Goal: Task Accomplishment & Management: Manage account settings

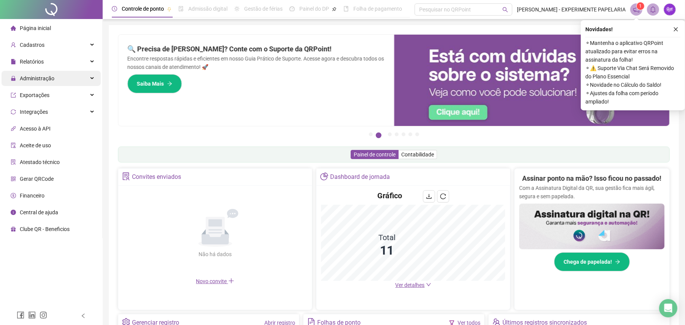
click at [58, 74] on div "Administração" at bounding box center [51, 78] width 99 height 15
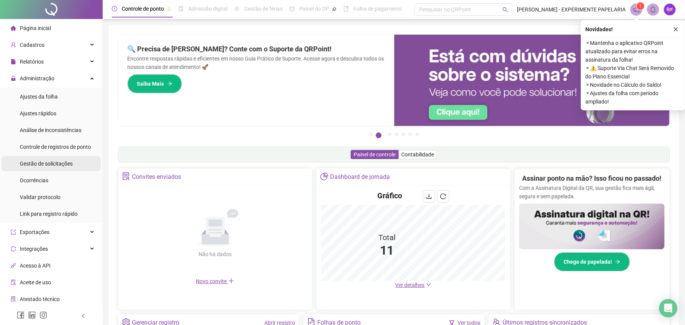
click at [66, 164] on span "Gestão de solicitações" at bounding box center [46, 164] width 53 height 6
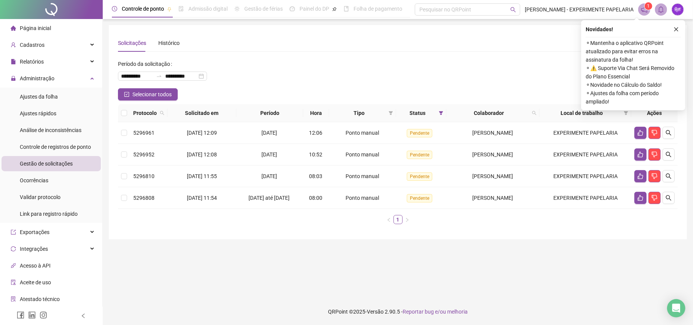
click at [682, 30] on div "Novidades ! ⚬ Mantenha o aplicativo QRPoint atualizado para evitar erros na ass…" at bounding box center [633, 65] width 104 height 90
click at [676, 30] on icon "close" at bounding box center [675, 29] width 5 height 5
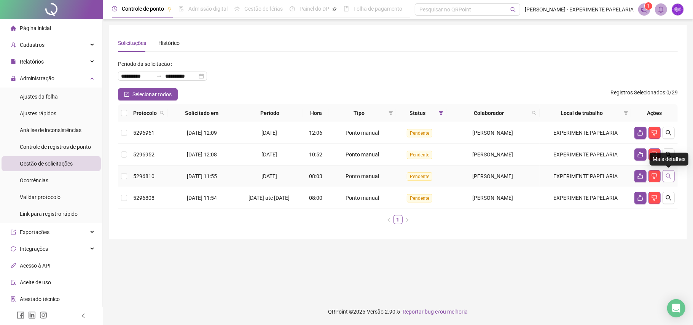
click at [667, 180] on button "button" at bounding box center [668, 176] width 12 height 12
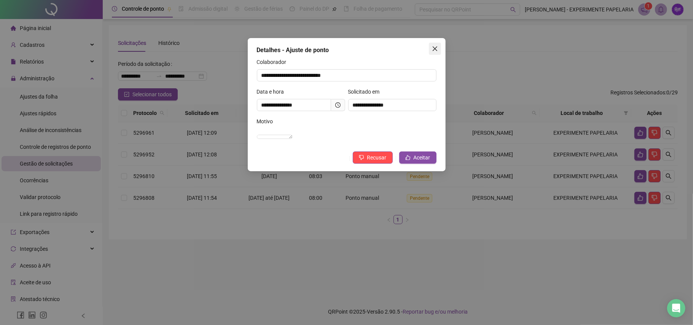
click at [431, 45] on button "Close" at bounding box center [435, 49] width 12 height 12
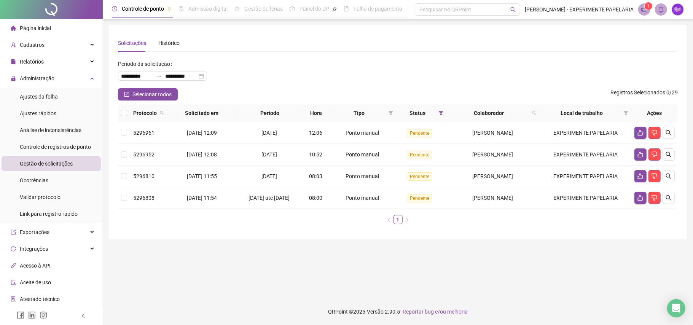
click at [120, 113] on th at bounding box center [124, 113] width 12 height 18
click at [132, 92] on span "Selecionar todos" at bounding box center [151, 94] width 39 height 8
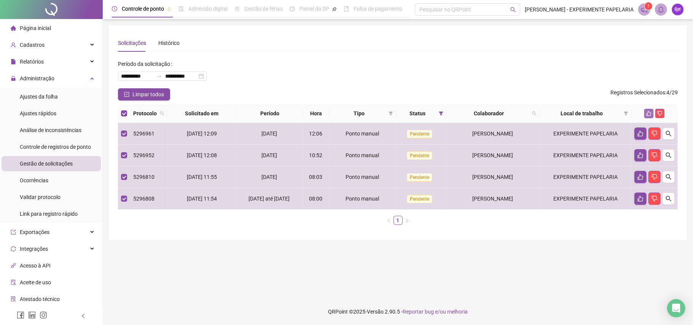
click at [651, 117] on button "button" at bounding box center [648, 113] width 9 height 9
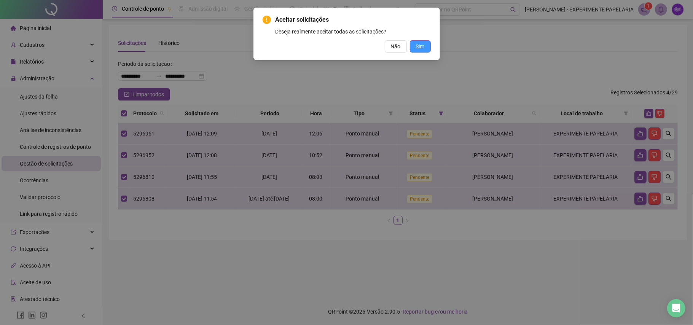
click at [419, 41] on button "Sim" at bounding box center [420, 46] width 21 height 12
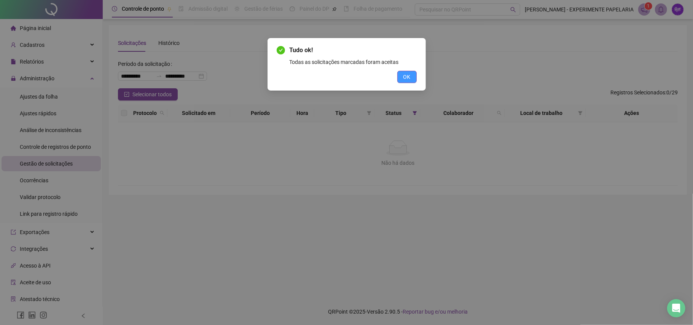
click at [413, 75] on button "OK" at bounding box center [406, 77] width 19 height 12
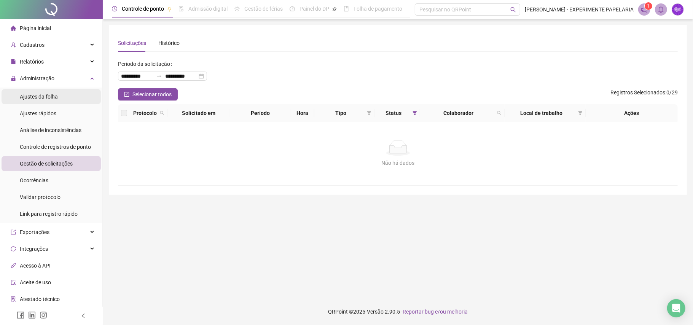
click at [76, 97] on li "Ajustes da folha" at bounding box center [51, 96] width 99 height 15
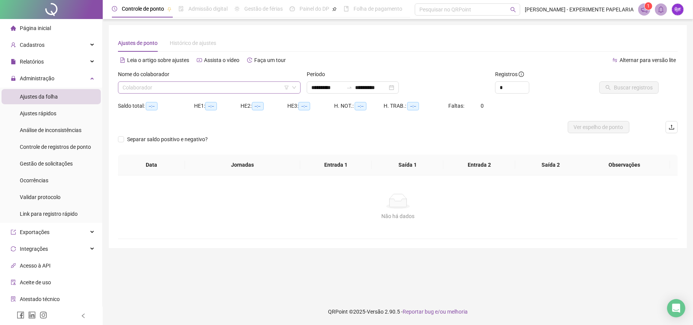
click at [181, 87] on input "search" at bounding box center [205, 87] width 167 height 11
type input "**********"
click at [323, 86] on input "**********" at bounding box center [327, 87] width 32 height 8
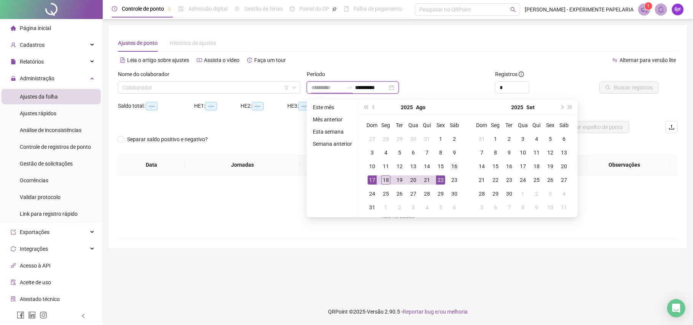
type input "**********"
click at [450, 169] on div "16" at bounding box center [454, 166] width 9 height 9
type input "**********"
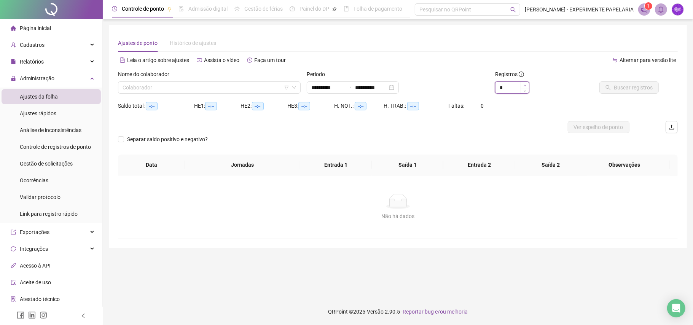
click at [526, 84] on span "Increase Value" at bounding box center [524, 85] width 8 height 7
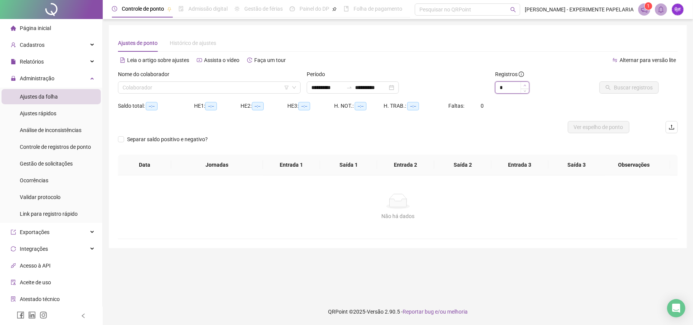
click at [526, 84] on span "Increase Value" at bounding box center [524, 85] width 8 height 7
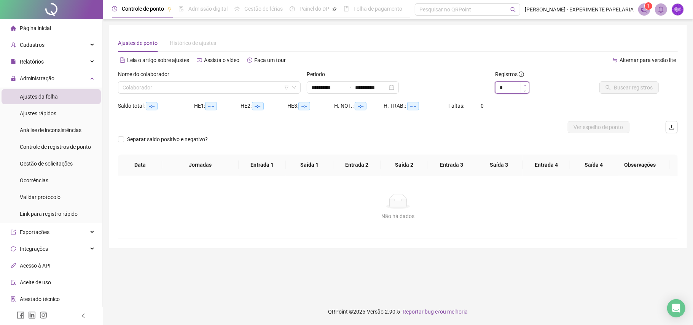
click at [526, 84] on span "Increase Value" at bounding box center [524, 85] width 8 height 7
type input "**"
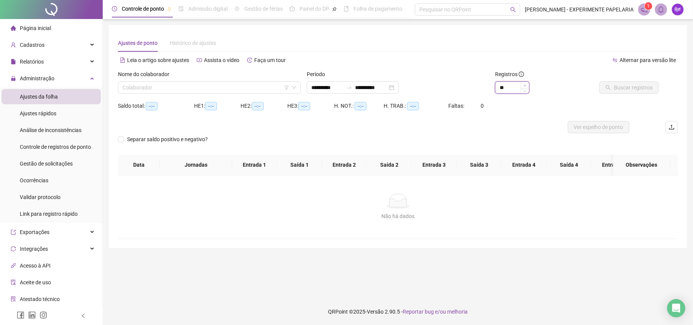
click at [526, 84] on span "Increase Value" at bounding box center [524, 85] width 8 height 7
click at [233, 87] on input "search" at bounding box center [205, 87] width 167 height 11
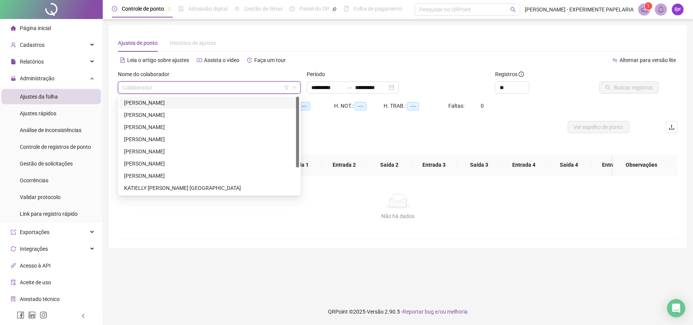
click at [218, 104] on div "[PERSON_NAME]" at bounding box center [209, 103] width 170 height 8
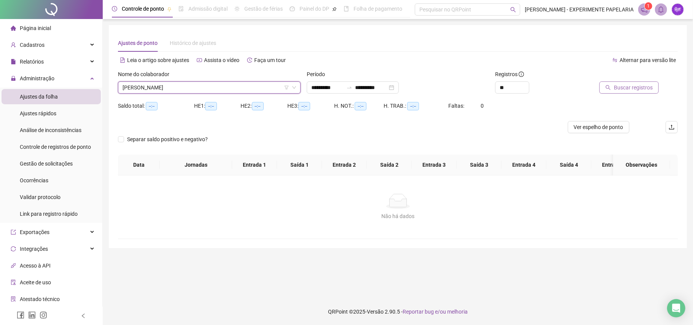
click at [625, 87] on span "Buscar registros" at bounding box center [633, 87] width 39 height 8
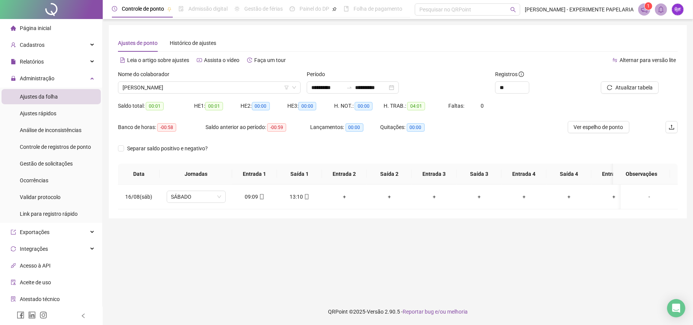
click at [195, 81] on div "Nome do colaborador" at bounding box center [209, 75] width 183 height 11
click at [198, 85] on span "[PERSON_NAME]" at bounding box center [208, 87] width 173 height 11
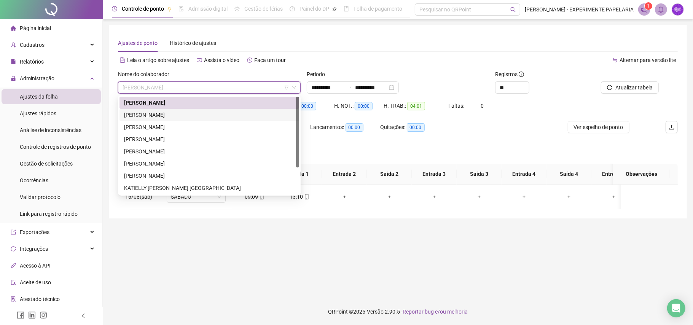
click at [181, 114] on div "[PERSON_NAME]" at bounding box center [209, 115] width 170 height 8
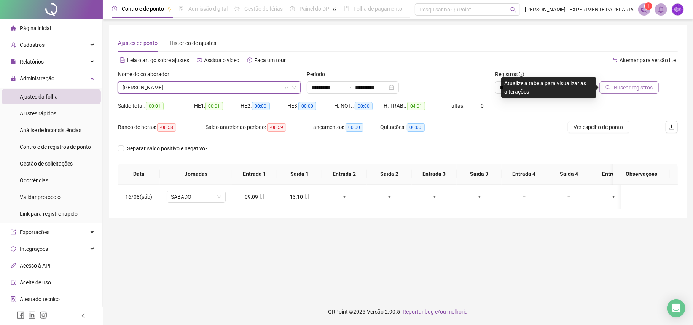
click at [641, 92] on button "Buscar registros" at bounding box center [628, 87] width 59 height 12
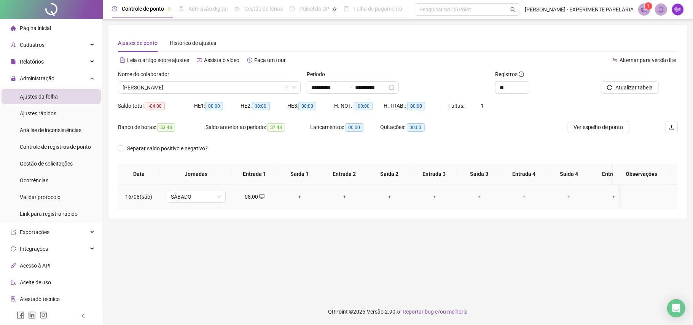
click at [300, 196] on div "+" at bounding box center [299, 196] width 33 height 8
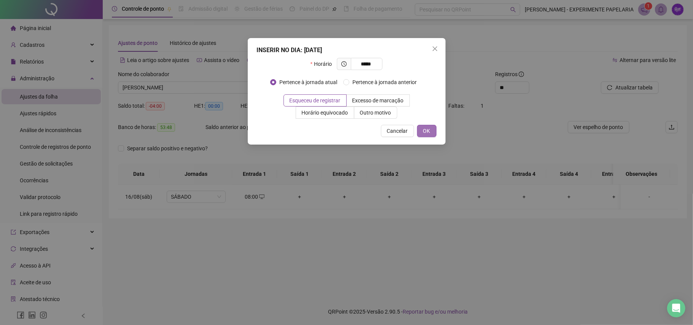
type input "*****"
click at [423, 134] on span "OK" at bounding box center [426, 131] width 7 height 8
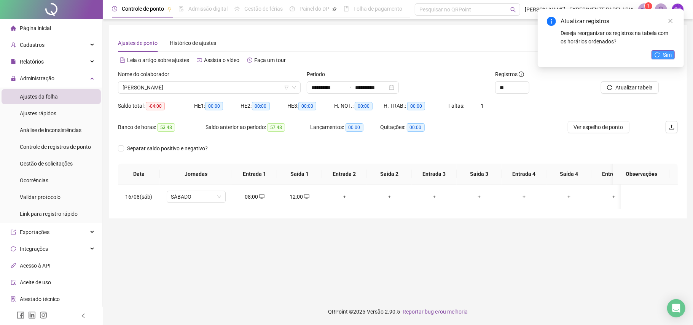
click at [659, 56] on icon "reload" at bounding box center [656, 54] width 5 height 5
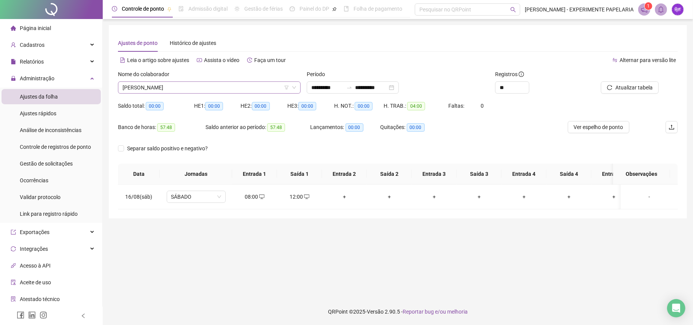
click at [258, 87] on span "[PERSON_NAME]" at bounding box center [208, 87] width 173 height 11
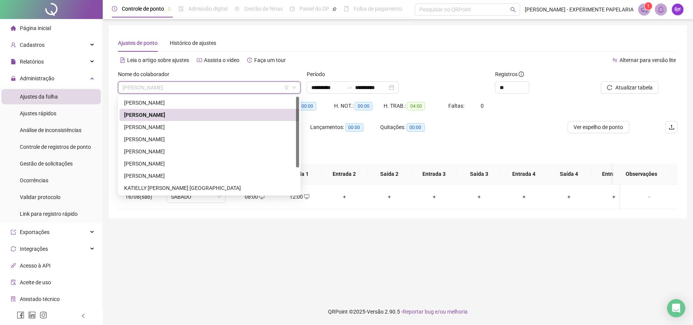
click at [211, 119] on div "[PERSON_NAME]" at bounding box center [209, 115] width 170 height 8
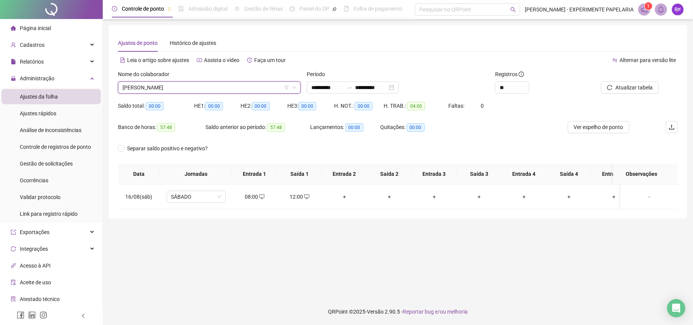
click at [211, 126] on div "Saldo anterior ao período: 57:48" at bounding box center [257, 127] width 105 height 9
click at [217, 93] on span "[PERSON_NAME]" at bounding box center [208, 87] width 173 height 11
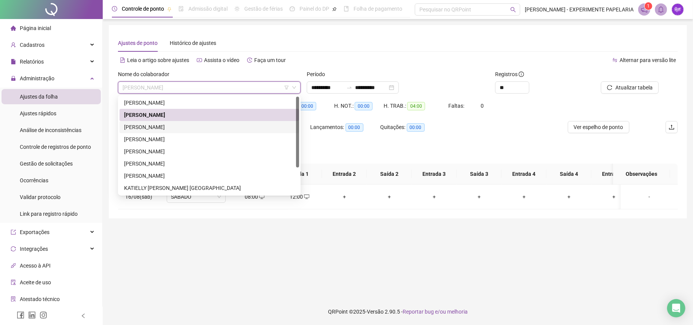
click at [197, 128] on div "[PERSON_NAME]" at bounding box center [209, 127] width 170 height 8
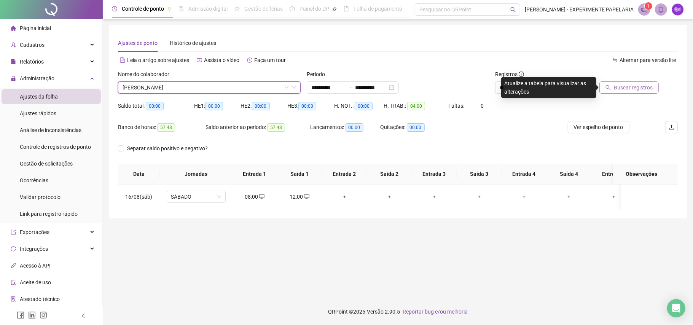
click at [626, 84] on span "Buscar registros" at bounding box center [633, 87] width 39 height 8
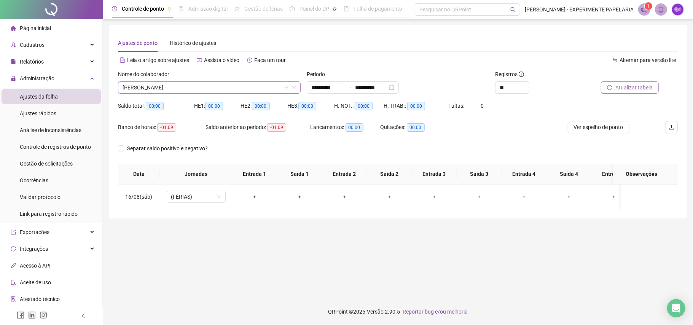
click at [203, 83] on span "[PERSON_NAME]" at bounding box center [208, 87] width 173 height 11
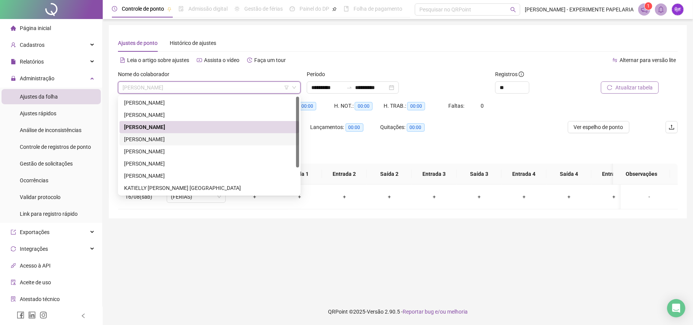
click at [186, 139] on div "[PERSON_NAME]" at bounding box center [209, 139] width 170 height 8
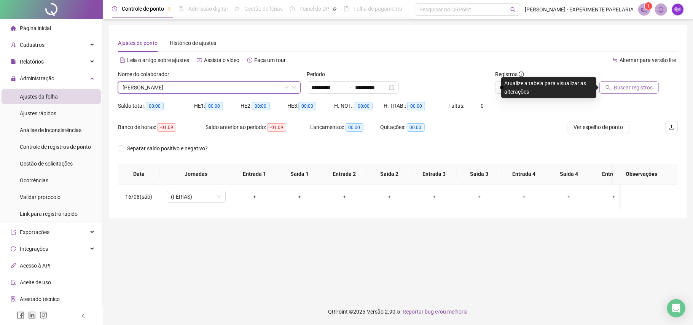
click at [650, 86] on span "Buscar registros" at bounding box center [633, 87] width 39 height 8
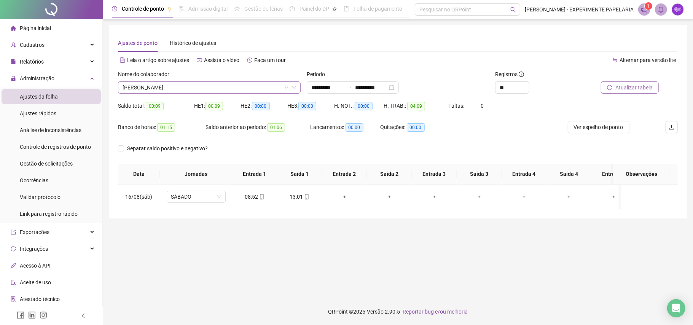
click at [233, 84] on span "[PERSON_NAME]" at bounding box center [208, 87] width 173 height 11
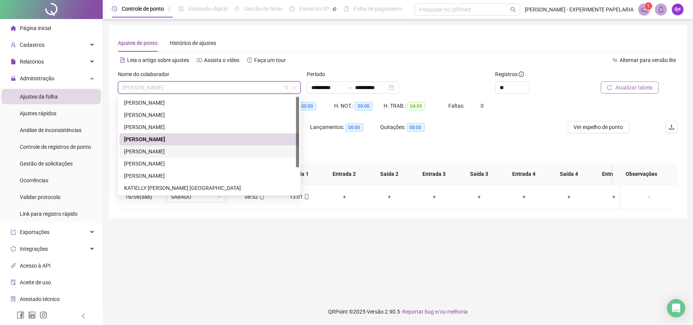
click at [191, 151] on div "[PERSON_NAME]" at bounding box center [209, 151] width 170 height 8
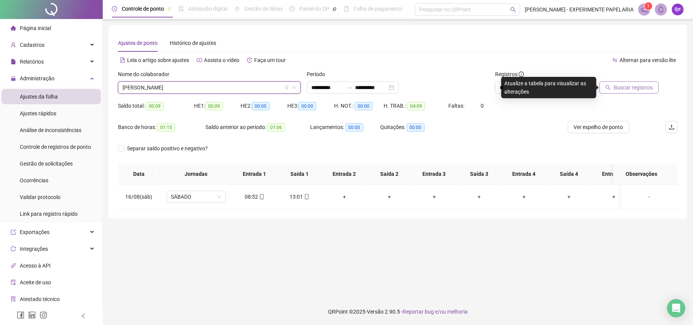
click at [644, 87] on span "Buscar registros" at bounding box center [633, 87] width 39 height 8
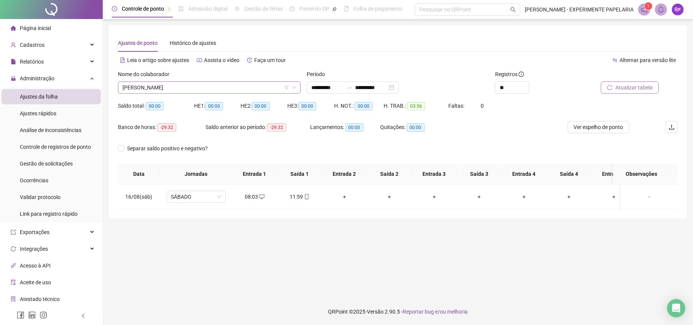
click at [216, 89] on span "[PERSON_NAME]" at bounding box center [208, 87] width 173 height 11
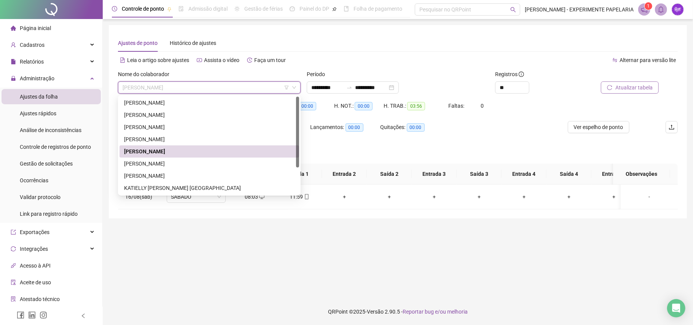
click at [216, 89] on span "[PERSON_NAME]" at bounding box center [208, 87] width 173 height 11
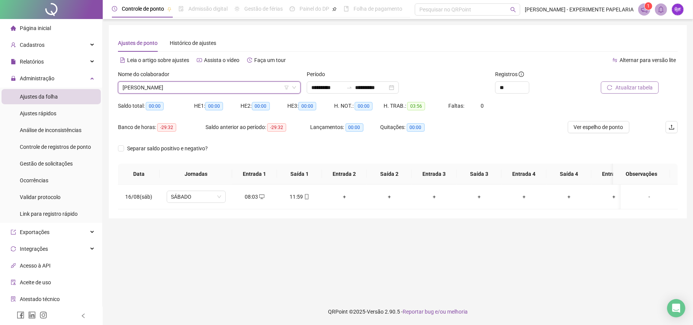
click at [216, 89] on span "[PERSON_NAME]" at bounding box center [208, 87] width 173 height 11
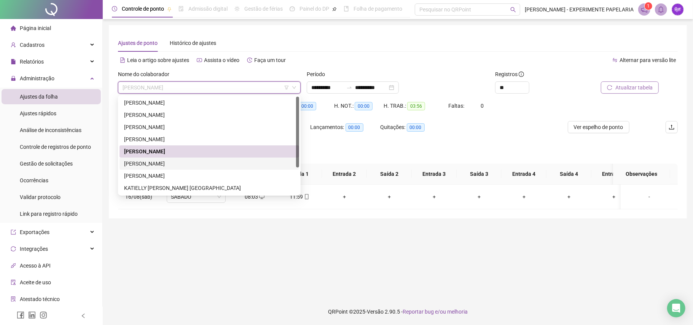
click at [165, 160] on div "[PERSON_NAME]" at bounding box center [209, 163] width 170 height 8
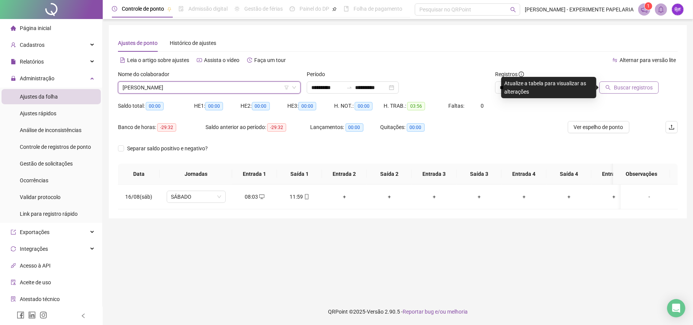
click at [638, 93] on button "Buscar registros" at bounding box center [628, 87] width 59 height 12
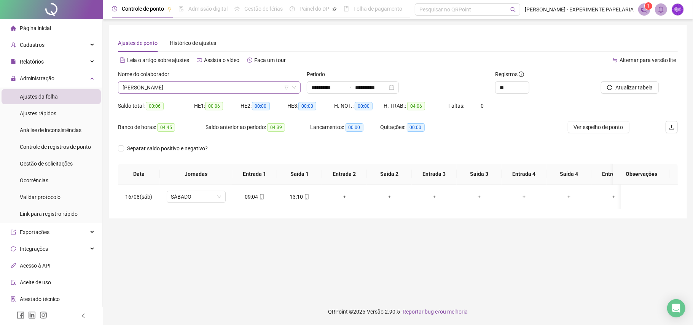
click at [262, 85] on span "[PERSON_NAME]" at bounding box center [208, 87] width 173 height 11
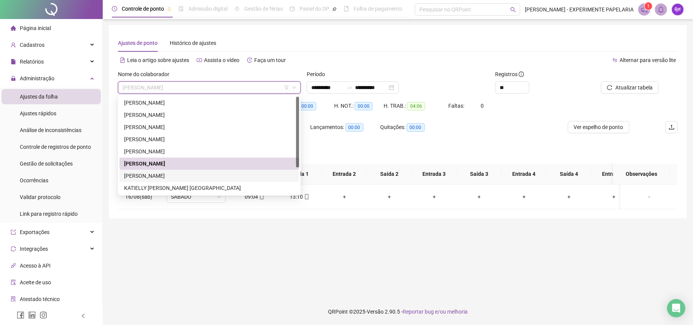
click at [230, 177] on div "[PERSON_NAME]" at bounding box center [209, 176] width 170 height 8
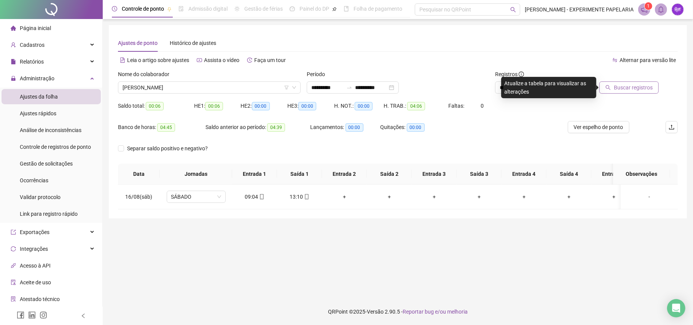
click at [635, 89] on span "Buscar registros" at bounding box center [633, 87] width 39 height 8
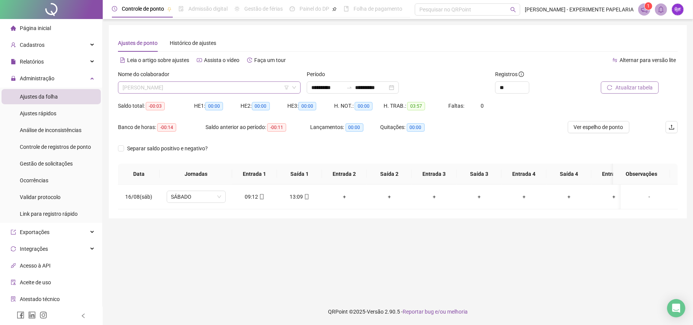
click at [213, 87] on span "[PERSON_NAME]" at bounding box center [208, 87] width 173 height 11
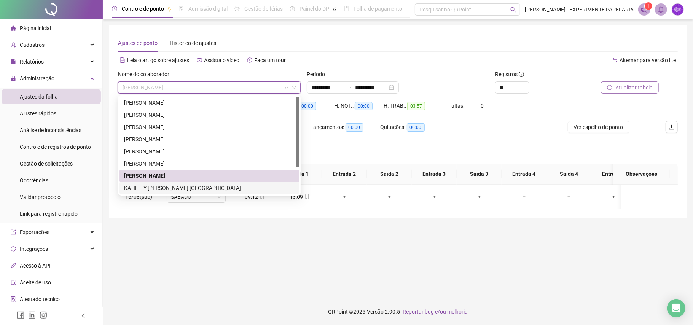
click at [181, 183] on div "KATIELLY [PERSON_NAME] [GEOGRAPHIC_DATA]" at bounding box center [209, 188] width 180 height 12
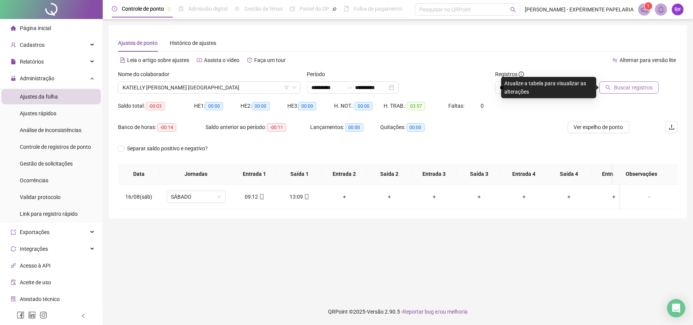
click at [617, 83] on button "Buscar registros" at bounding box center [628, 87] width 59 height 12
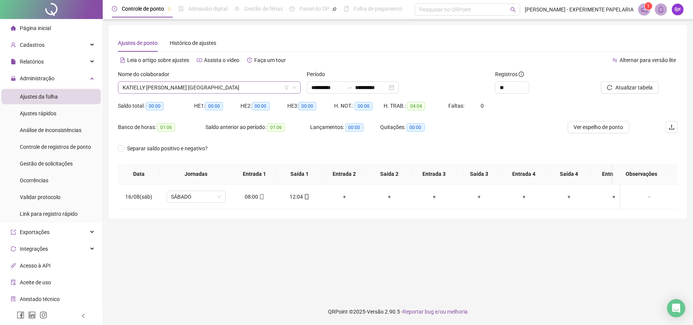
click at [216, 87] on span "KATIELLY [PERSON_NAME] [GEOGRAPHIC_DATA]" at bounding box center [208, 87] width 173 height 11
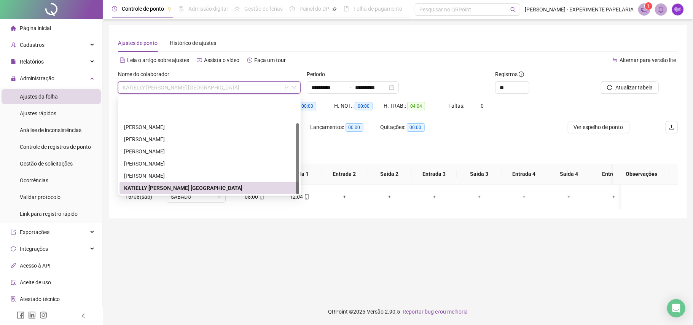
scroll to position [37, 0]
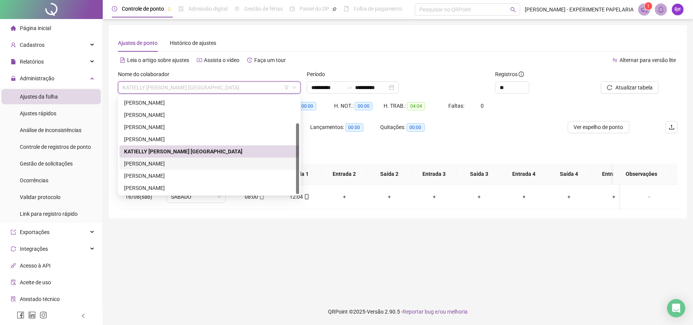
click at [176, 162] on div "[PERSON_NAME]" at bounding box center [209, 163] width 170 height 8
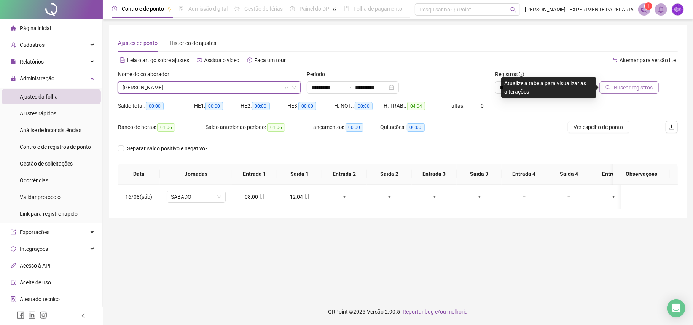
click at [635, 87] on span "Buscar registros" at bounding box center [633, 87] width 39 height 8
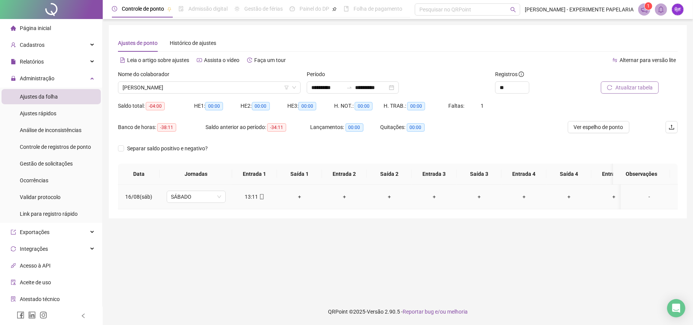
click at [298, 197] on div "+" at bounding box center [299, 196] width 33 height 8
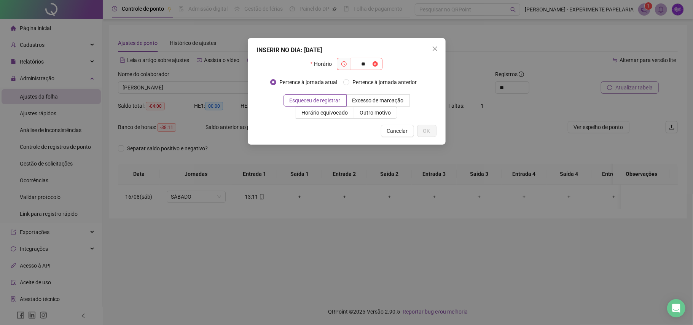
type input "*"
type input "*****"
click at [428, 128] on span "OK" at bounding box center [426, 131] width 7 height 8
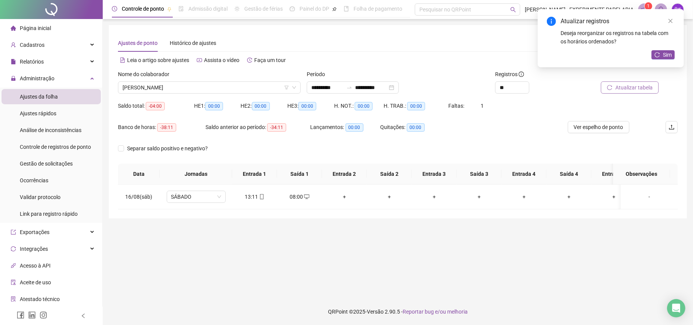
click at [664, 48] on div "Atualizar registros Deseja reorganizar os registros na tabela com os horários o…" at bounding box center [610, 38] width 146 height 58
click at [664, 54] on span "Sim" at bounding box center [667, 55] width 9 height 8
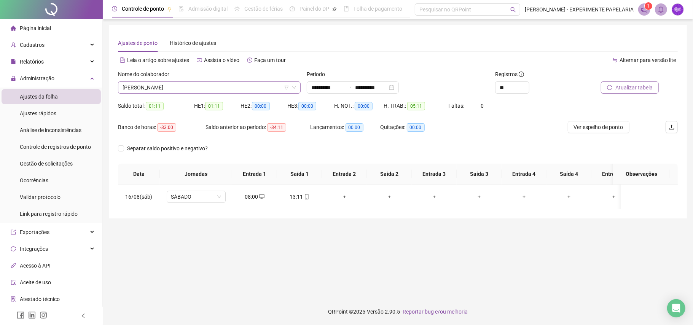
click at [243, 86] on span "[PERSON_NAME]" at bounding box center [208, 87] width 173 height 11
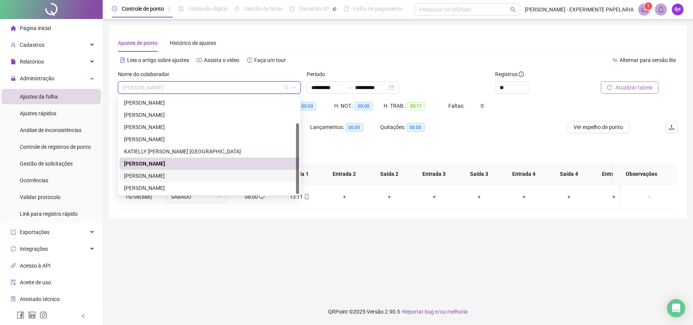
click at [196, 173] on div "[PERSON_NAME]" at bounding box center [209, 176] width 170 height 8
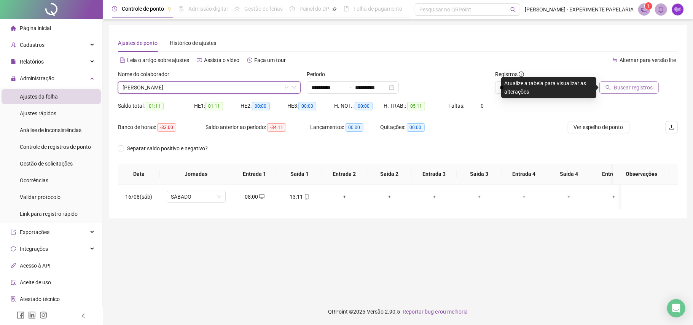
click at [641, 92] on button "Buscar registros" at bounding box center [628, 87] width 59 height 12
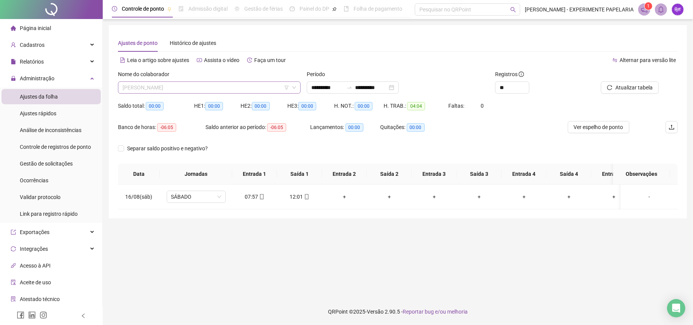
click at [218, 87] on span "[PERSON_NAME]" at bounding box center [208, 87] width 173 height 11
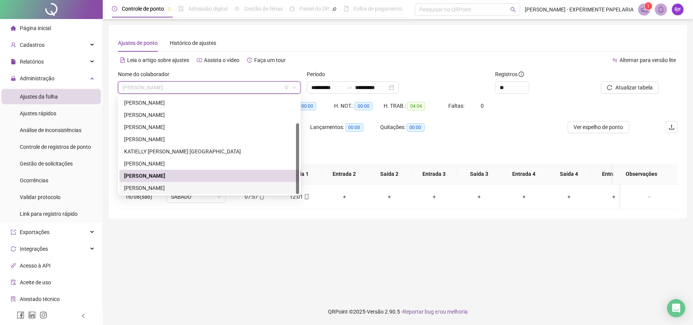
click at [175, 188] on div "[PERSON_NAME]" at bounding box center [209, 188] width 170 height 8
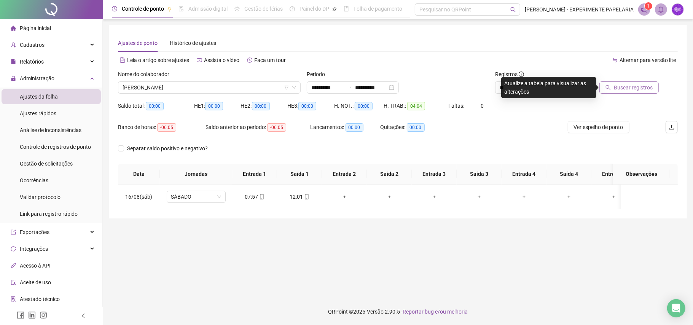
click at [605, 92] on button "Buscar registros" at bounding box center [628, 87] width 59 height 12
